Goal: Navigation & Orientation: Find specific page/section

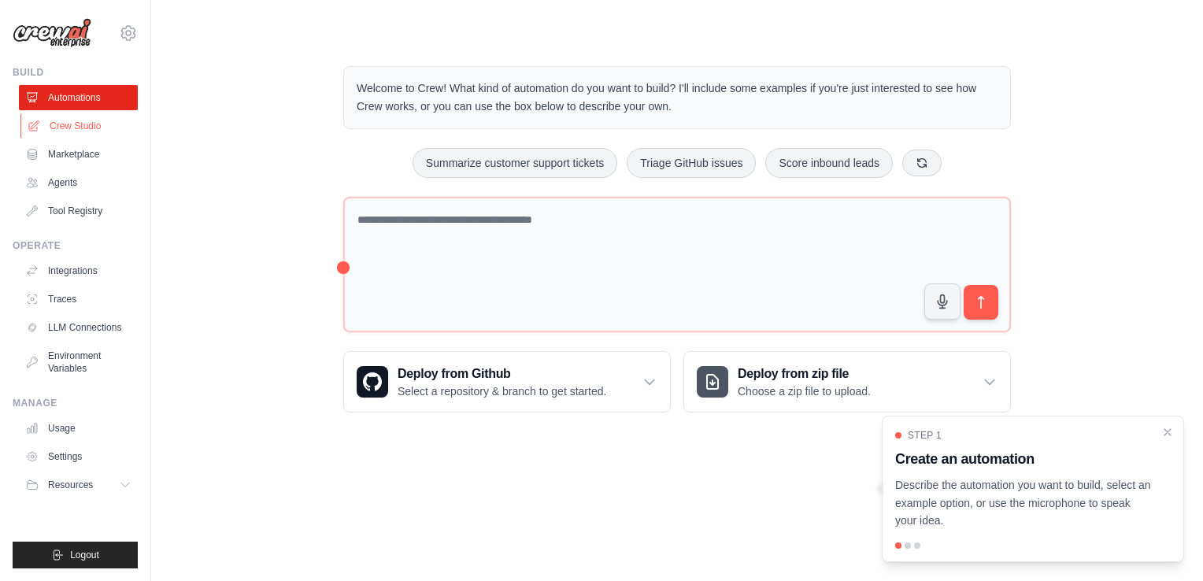
click at [57, 124] on link "Crew Studio" at bounding box center [79, 125] width 119 height 25
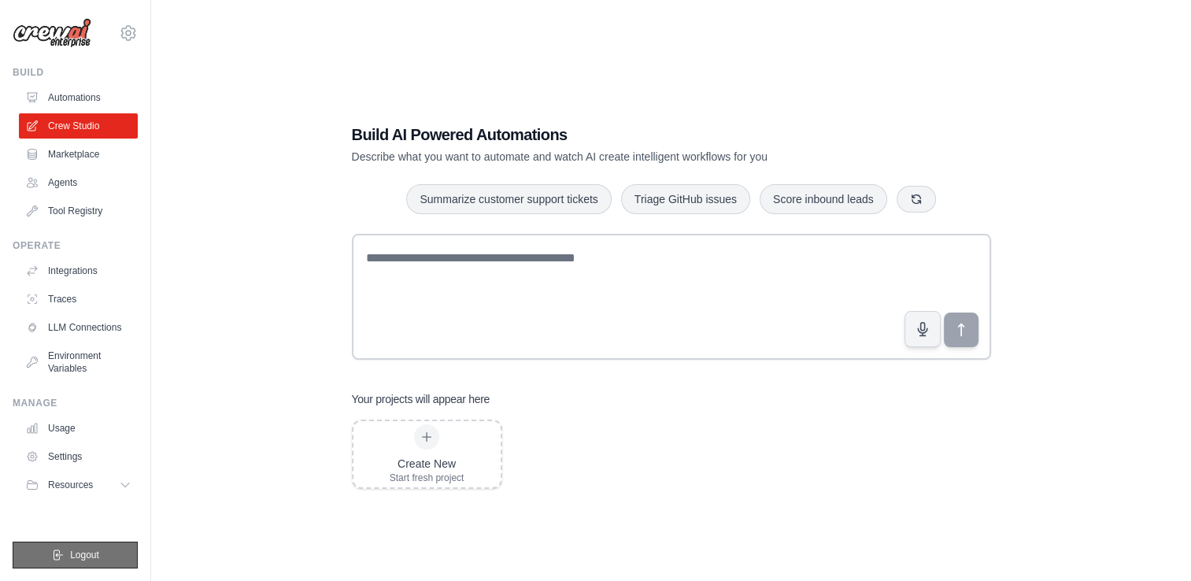
click at [78, 560] on span "Logout" at bounding box center [84, 555] width 29 height 13
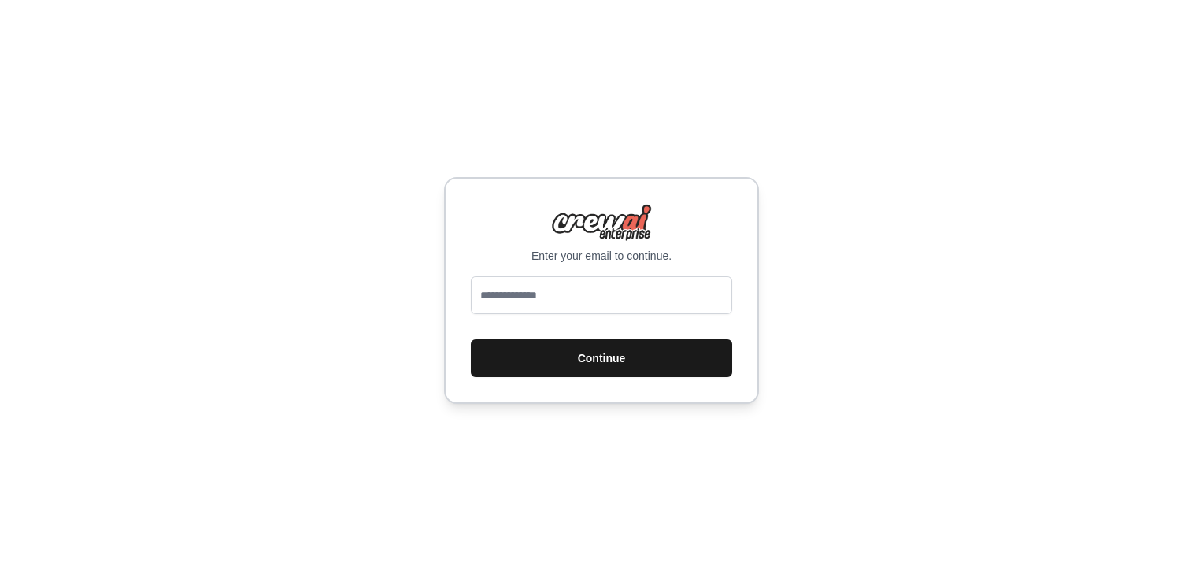
click at [629, 364] on button "Continue" at bounding box center [601, 358] width 261 height 38
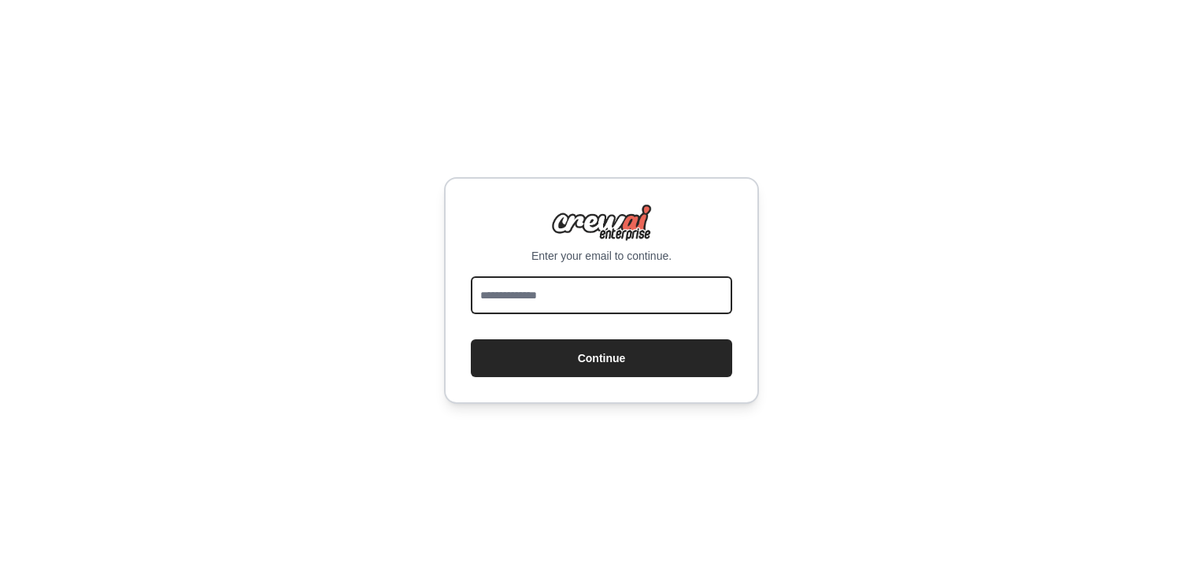
click at [598, 300] on input "email" at bounding box center [601, 295] width 261 height 38
type input "**********"
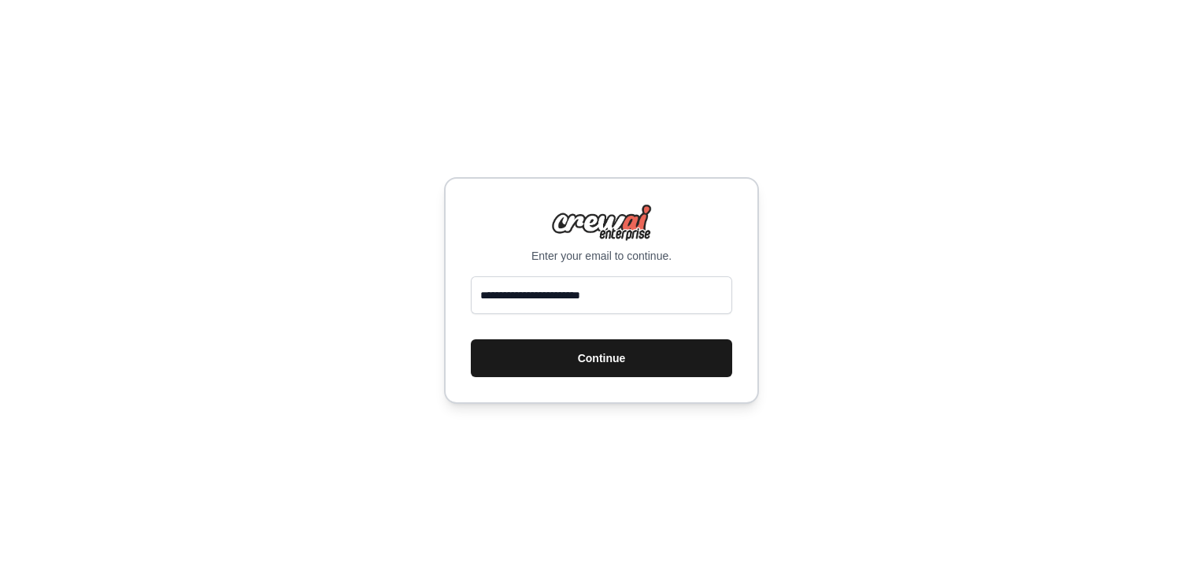
click at [604, 360] on button "Continue" at bounding box center [601, 358] width 261 height 38
